Goal: Information Seeking & Learning: Learn about a topic

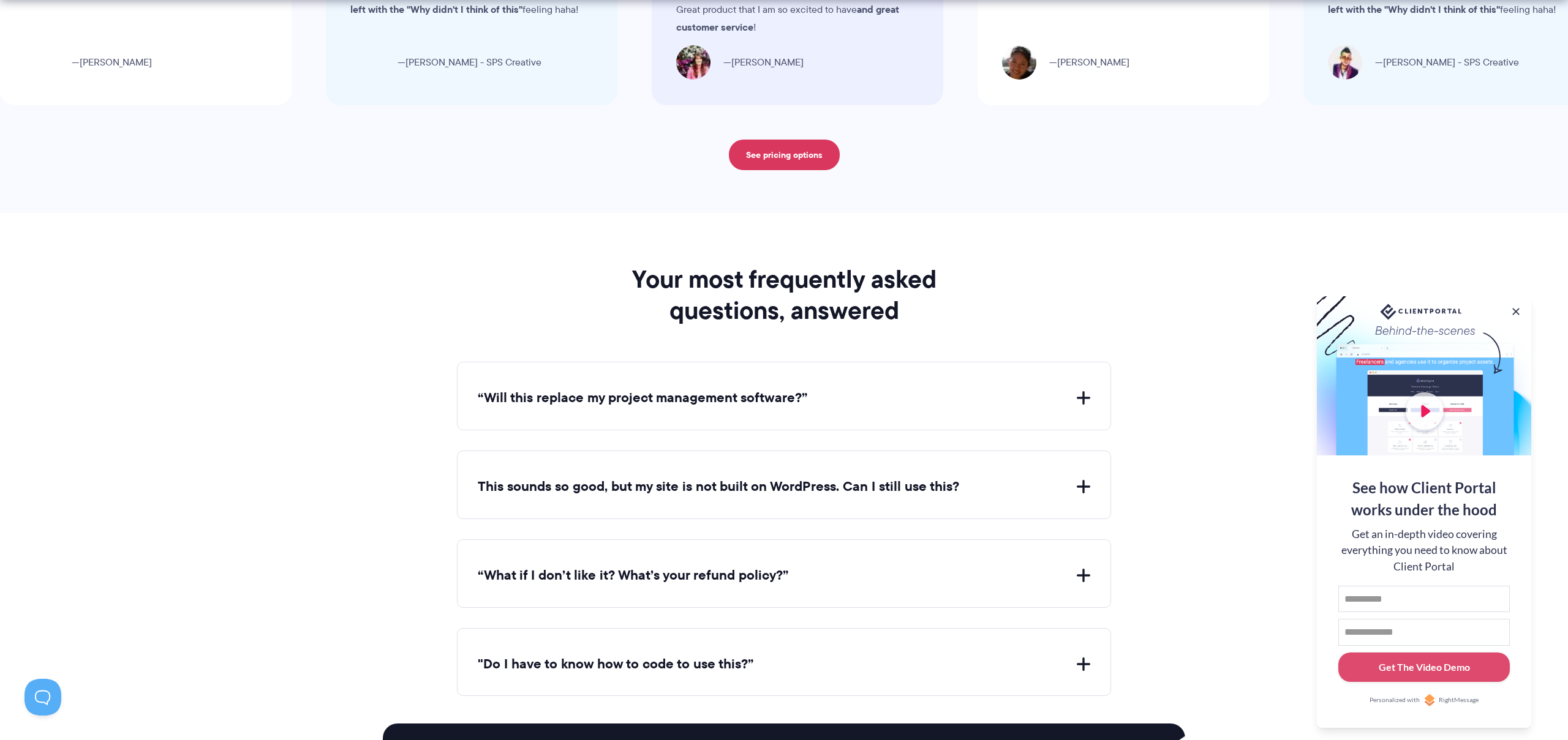
scroll to position [4878, 0]
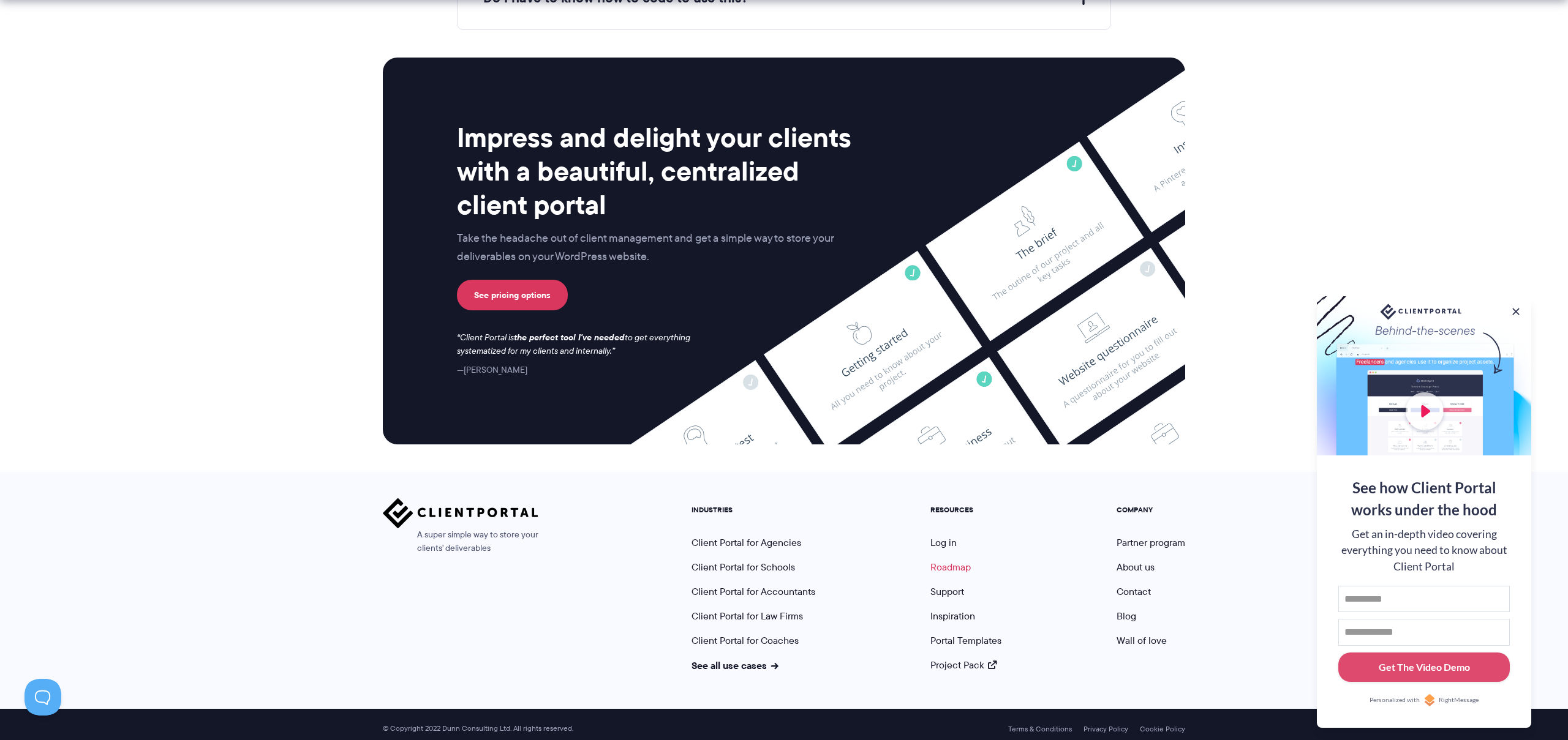
click at [961, 560] on link "Roadmap" at bounding box center [951, 567] width 40 height 14
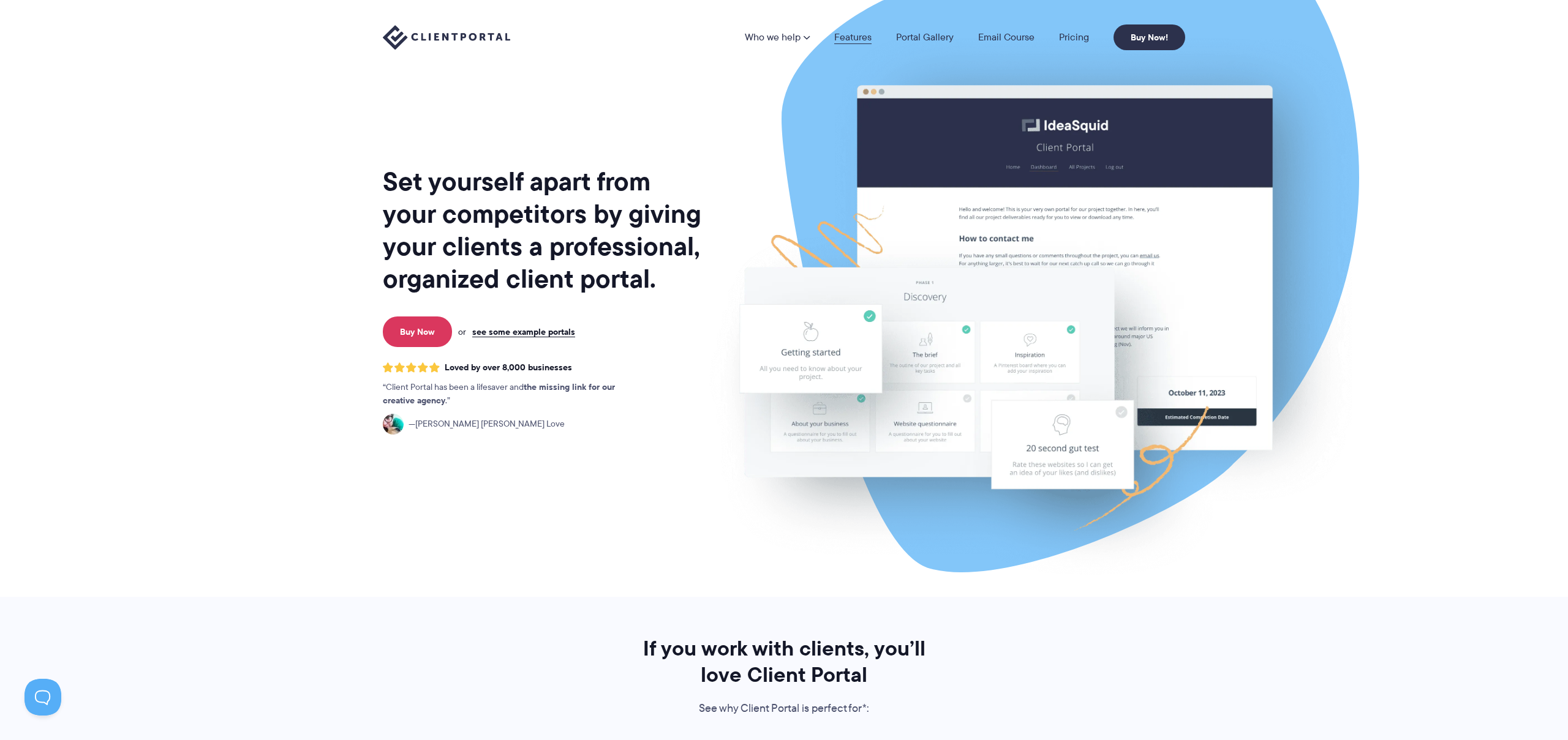
click at [840, 37] on link "Features" at bounding box center [853, 37] width 37 height 10
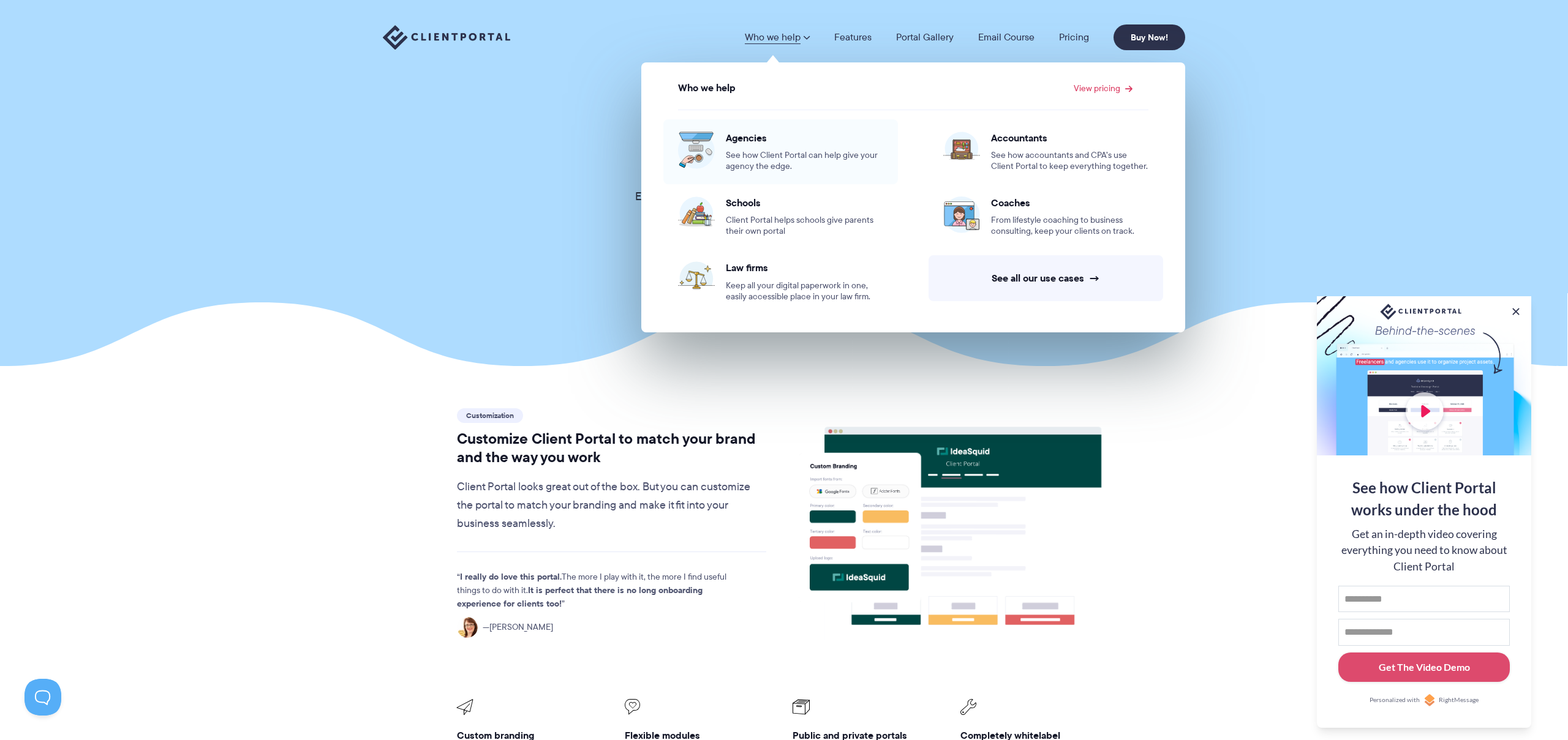
click at [788, 151] on span "See how Client Portal can help give your agency the edge." at bounding box center [804, 161] width 158 height 22
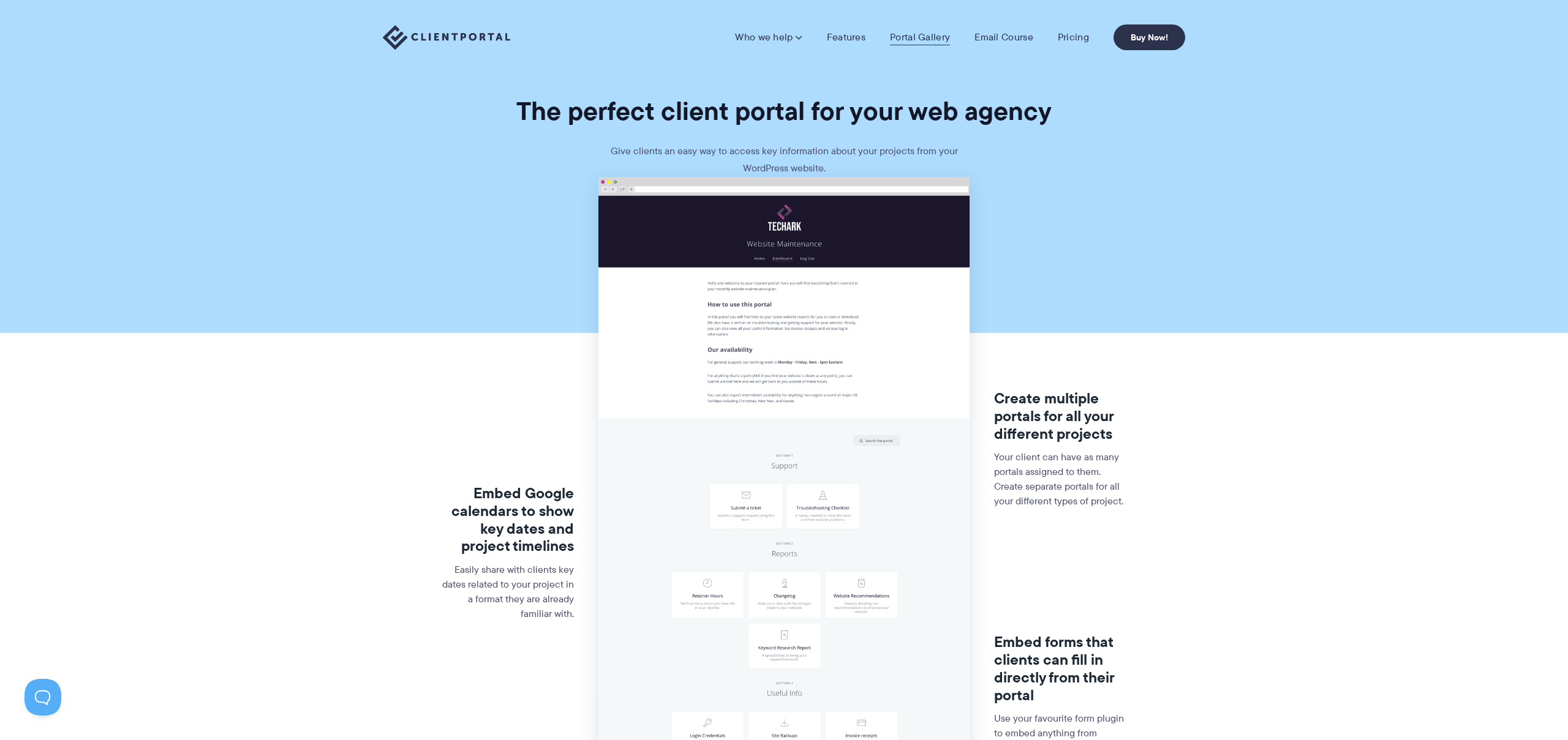
click at [926, 37] on link "Portal Gallery" at bounding box center [920, 37] width 60 height 12
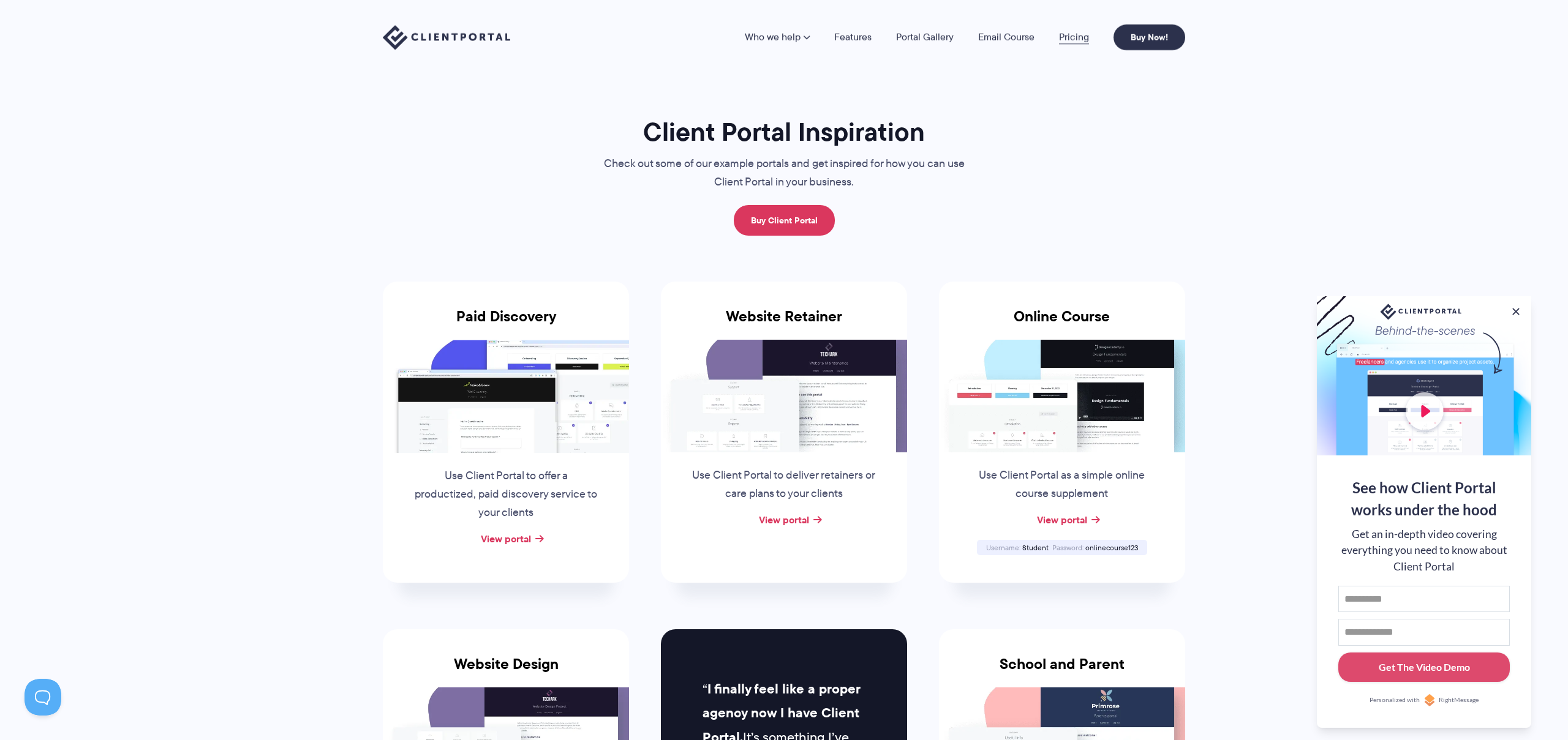
click at [1069, 42] on link "Pricing" at bounding box center [1074, 37] width 30 height 10
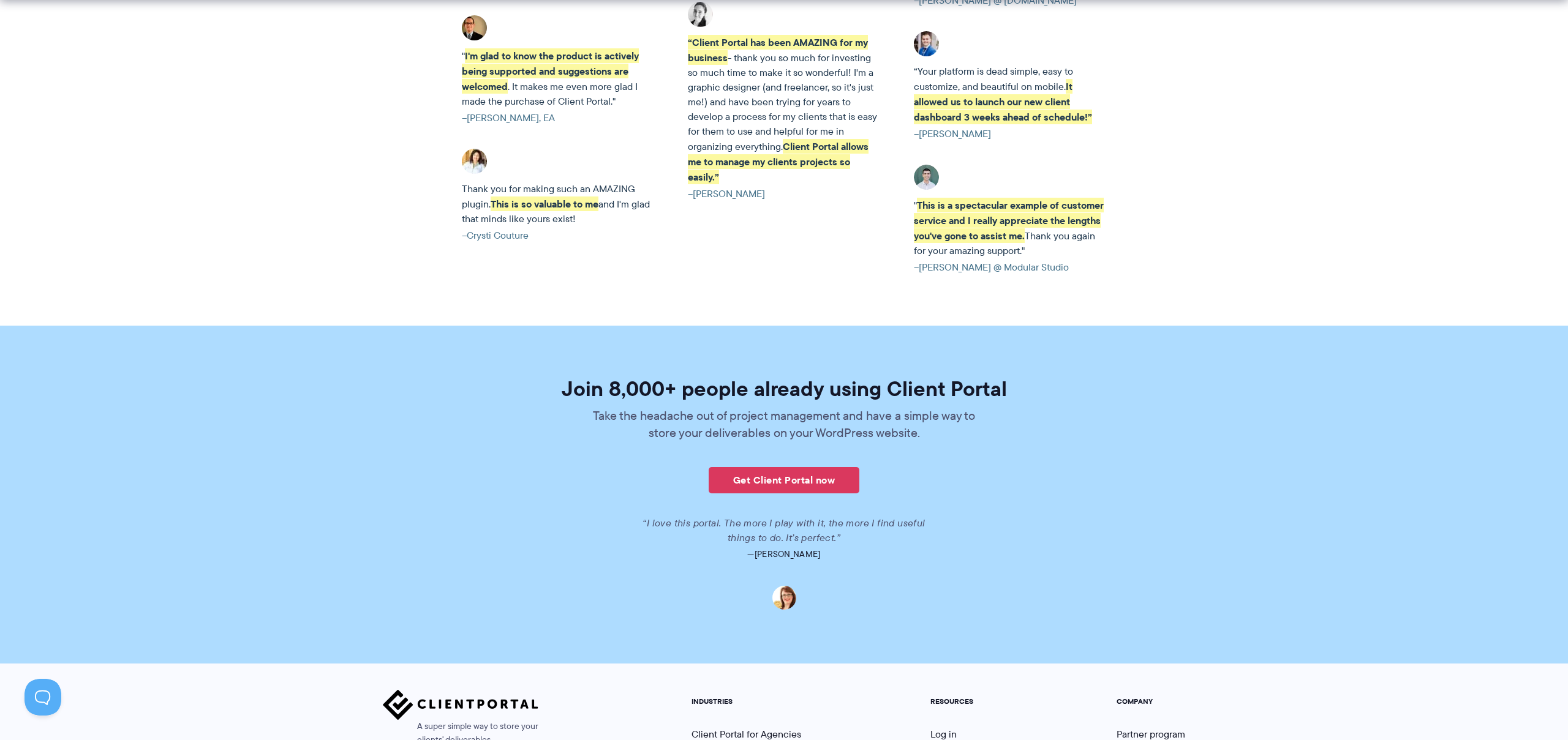
scroll to position [2640, 0]
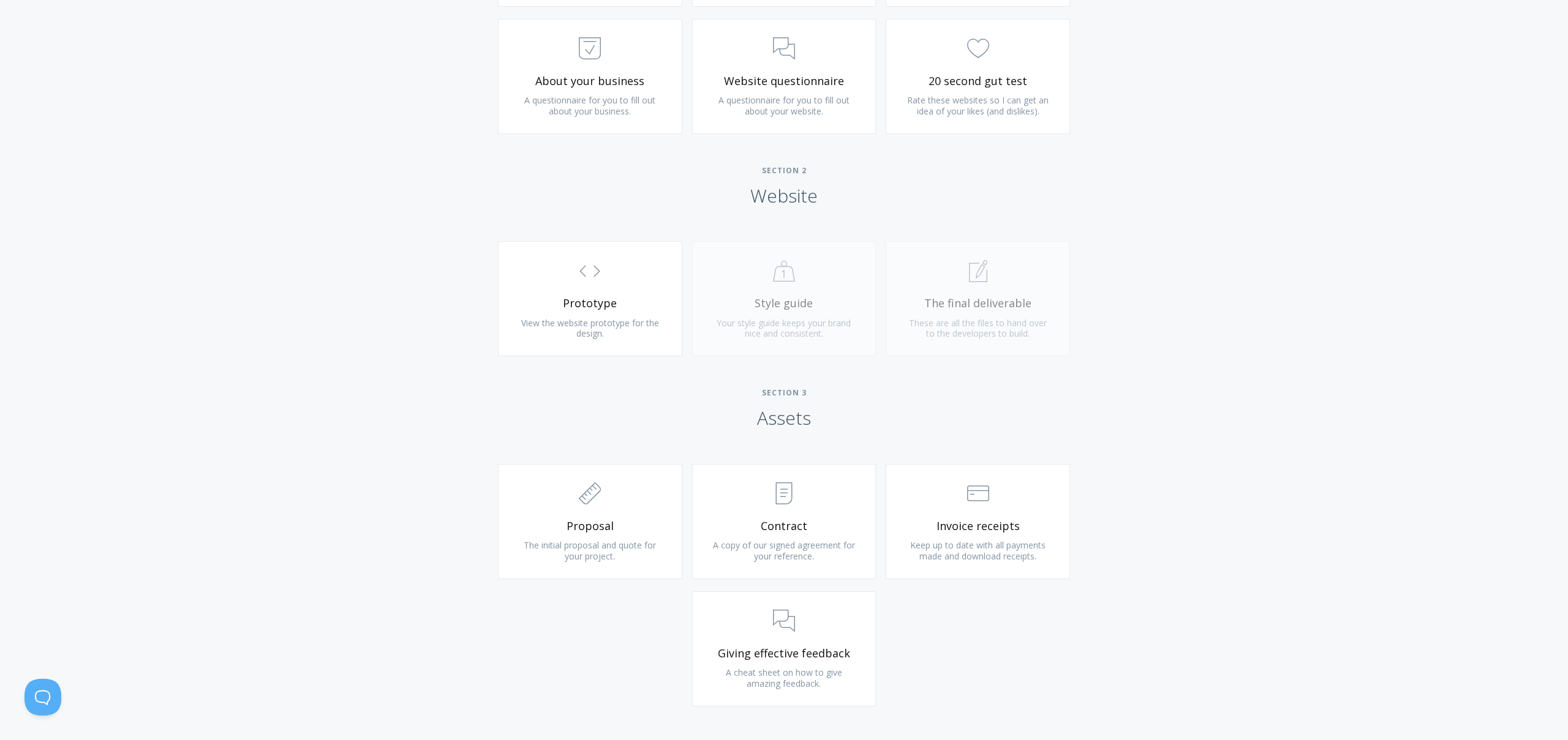
scroll to position [607, 0]
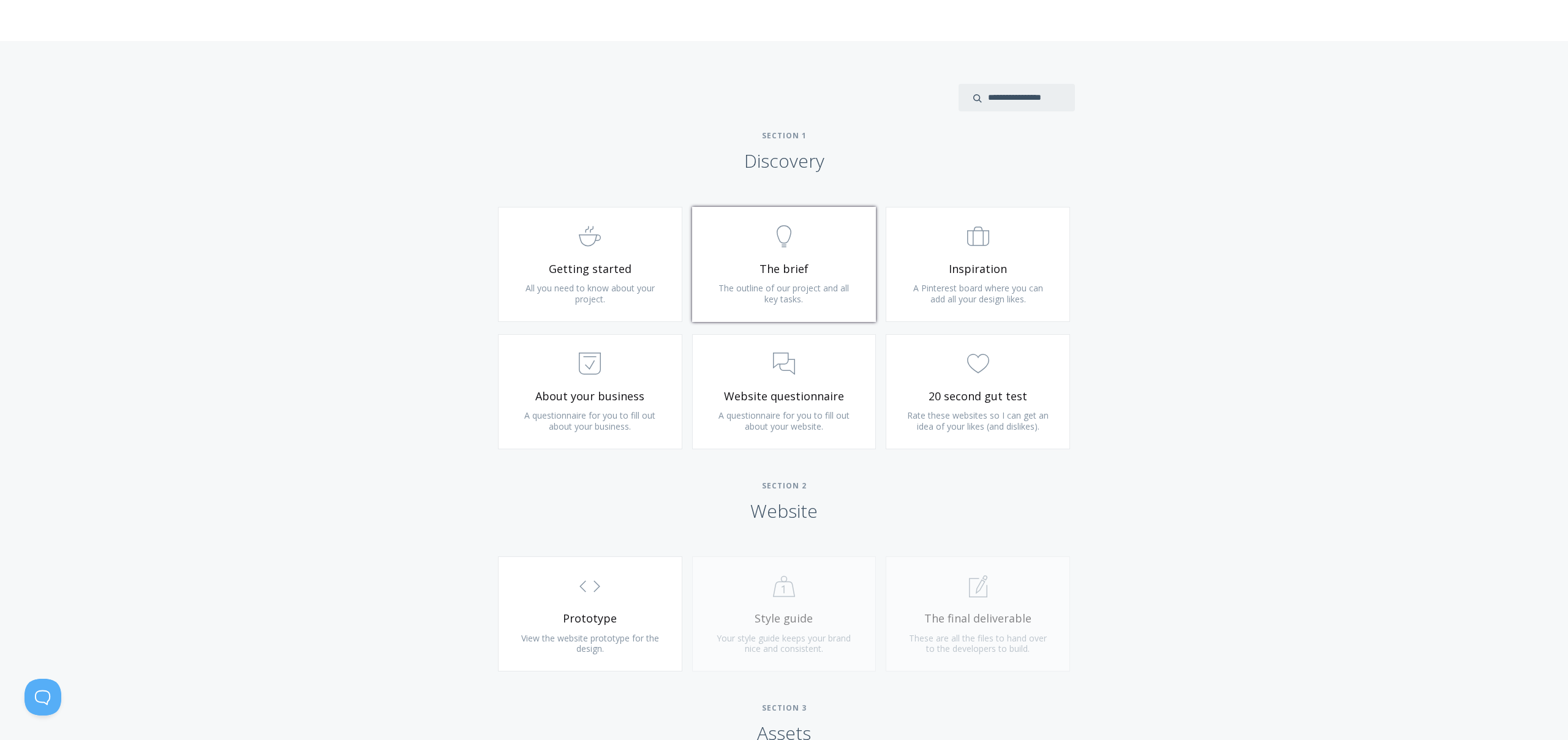
click at [832, 273] on span "The brief" at bounding box center [784, 269] width 147 height 14
click at [814, 395] on span "Website questionnaire" at bounding box center [784, 396] width 147 height 14
